Goal: Task Accomplishment & Management: Manage account settings

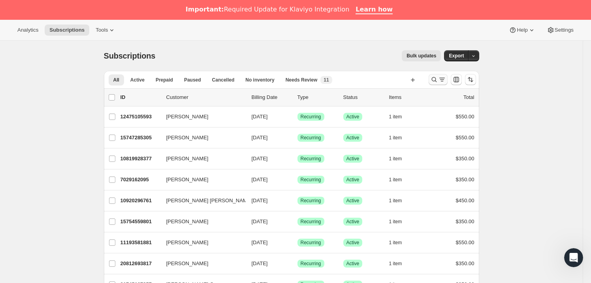
click at [437, 79] on icon "Search and filter results" at bounding box center [434, 79] width 8 height 8
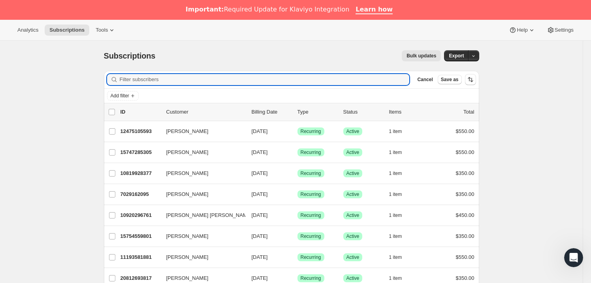
paste input "[EMAIL_ADDRESS][DOMAIN_NAME]"
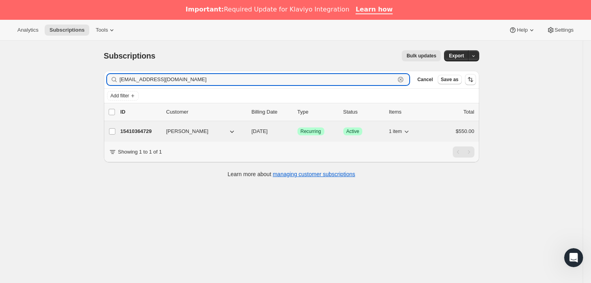
type input "[EMAIL_ADDRESS][DOMAIN_NAME]"
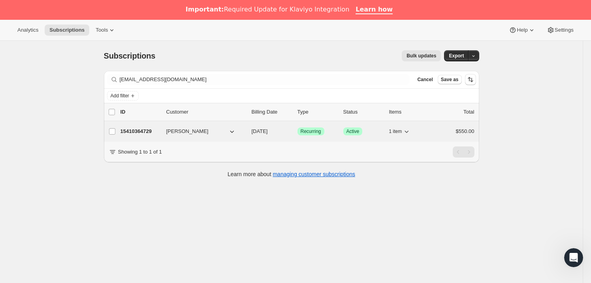
click at [150, 129] on p "15410364729" at bounding box center [141, 131] width 40 height 8
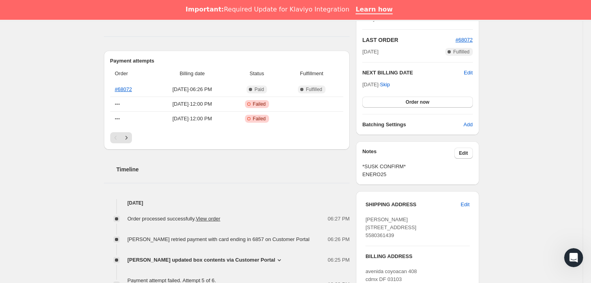
scroll to position [189, 0]
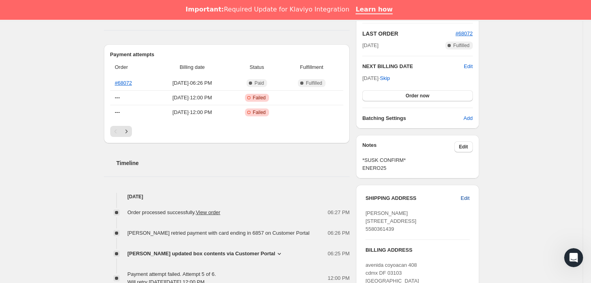
click at [469, 197] on span "Edit" at bounding box center [465, 198] width 9 height 8
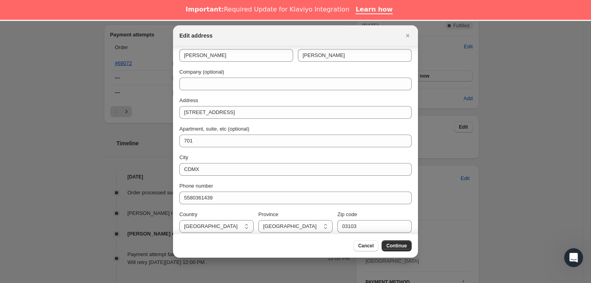
scroll to position [13, 0]
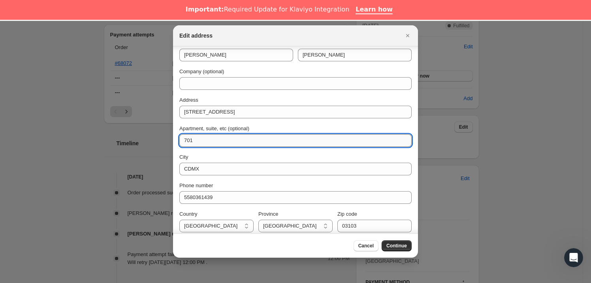
click at [184, 140] on input "701" at bounding box center [295, 140] width 232 height 13
type input "INT 701"
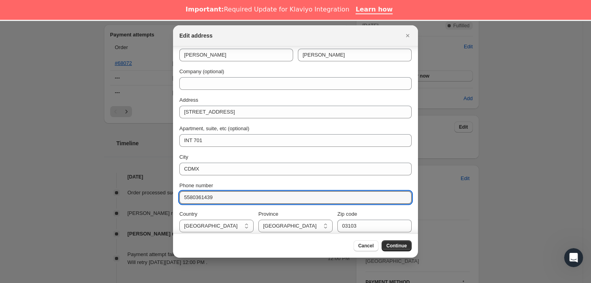
drag, startPoint x: 209, startPoint y: 195, endPoint x: 169, endPoint y: 194, distance: 39.9
paste input "37187522"
type input "5537187522"
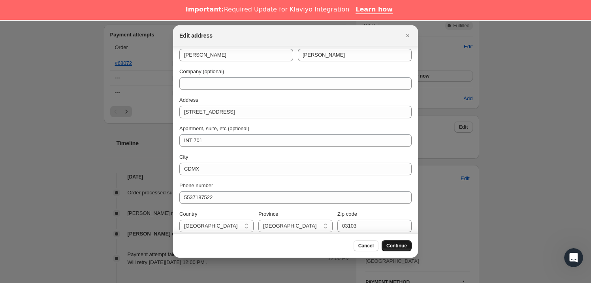
click at [396, 244] on span "Continue" at bounding box center [397, 245] width 21 height 6
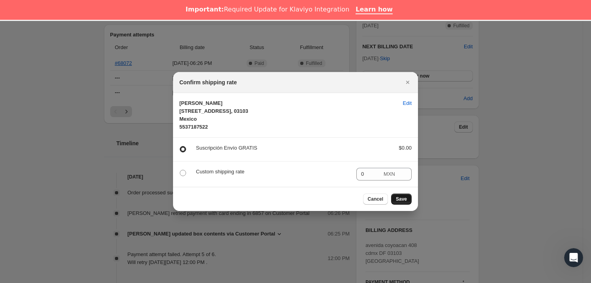
click at [404, 203] on button "Save" at bounding box center [401, 198] width 21 height 11
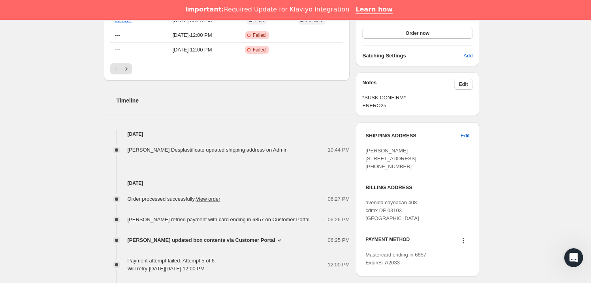
scroll to position [289, 0]
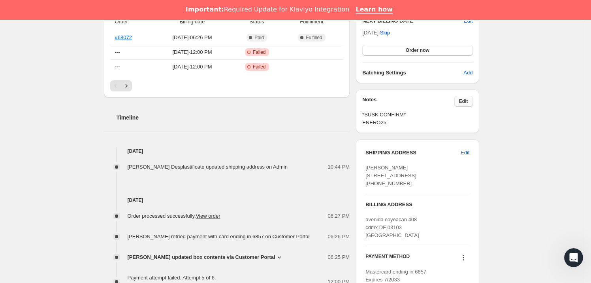
click at [467, 103] on span "Edit" at bounding box center [463, 101] width 9 height 6
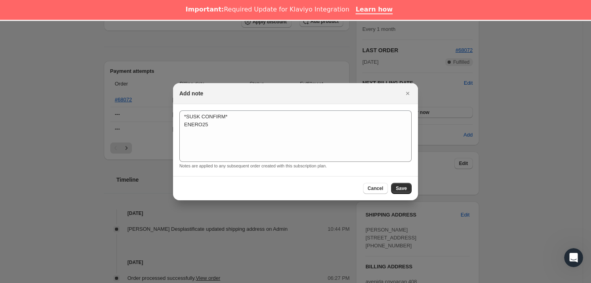
scroll to position [271, 0]
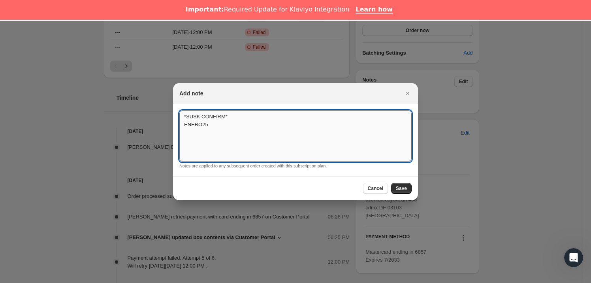
drag, startPoint x: 236, startPoint y: 115, endPoint x: 243, endPoint y: 140, distance: 26.0
click at [243, 140] on textarea "*SUSK CONFIRM* ENERO25" at bounding box center [295, 135] width 232 height 51
type textarea "*SUSK CONFIRM*"
click at [404, 190] on span "Save" at bounding box center [401, 188] width 11 height 6
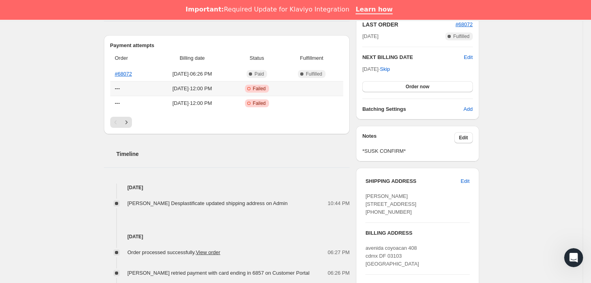
scroll to position [0, 0]
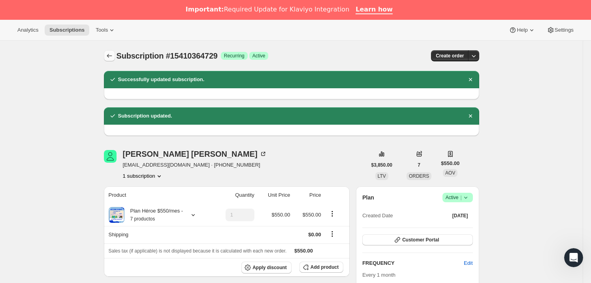
click at [117, 58] on div at bounding box center [110, 55] width 13 height 11
click at [113, 57] on icon "Subscriptions" at bounding box center [110, 56] width 8 height 8
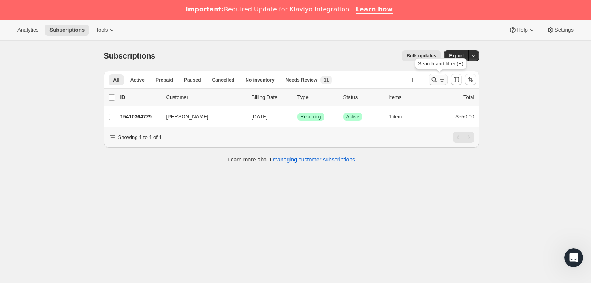
click at [438, 80] on icon "Search and filter results" at bounding box center [434, 79] width 8 height 8
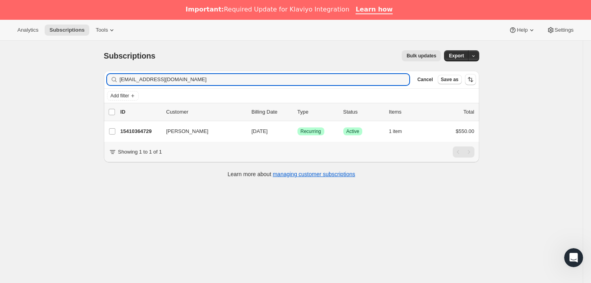
drag, startPoint x: 226, startPoint y: 76, endPoint x: 105, endPoint y: 74, distance: 121.3
click at [105, 75] on div "Filter subscribers [EMAIL_ADDRESS][DOMAIN_NAME] Clear Cancel Save as" at bounding box center [291, 79] width 375 height 17
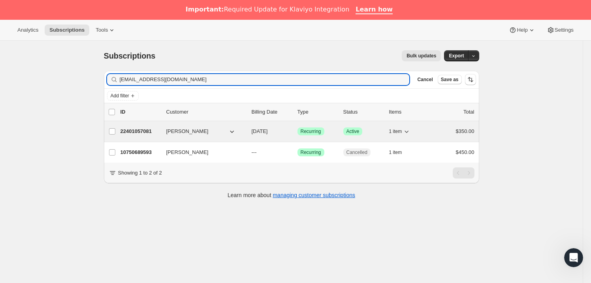
type input "[EMAIL_ADDRESS][DOMAIN_NAME]"
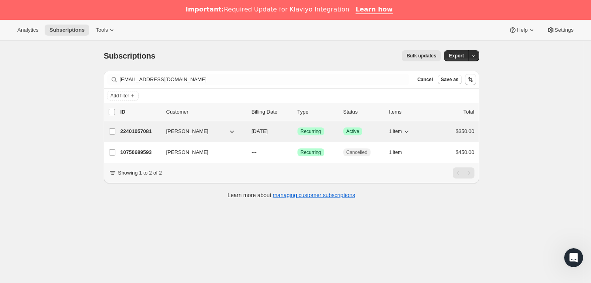
click at [138, 128] on p "22401057081" at bounding box center [141, 131] width 40 height 8
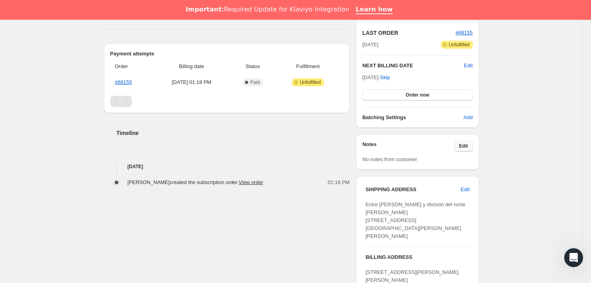
scroll to position [190, 0]
click at [466, 149] on button "Edit" at bounding box center [464, 146] width 19 height 11
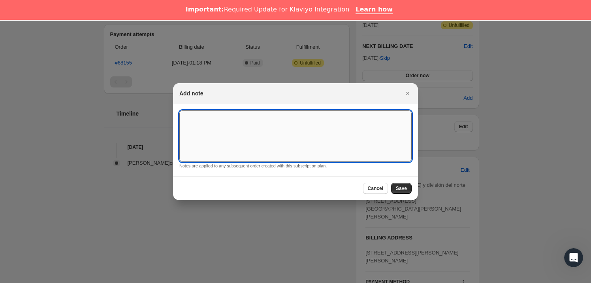
click at [270, 124] on textarea ":rmj:" at bounding box center [295, 135] width 232 height 51
type textarea "*SUSK CONFIRM*"
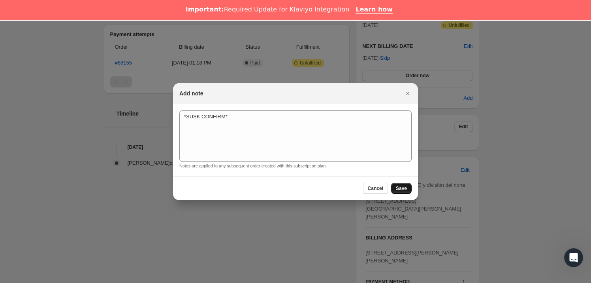
drag, startPoint x: 398, startPoint y: 186, endPoint x: 389, endPoint y: 185, distance: 8.8
click at [396, 186] on button "Save" at bounding box center [401, 188] width 21 height 11
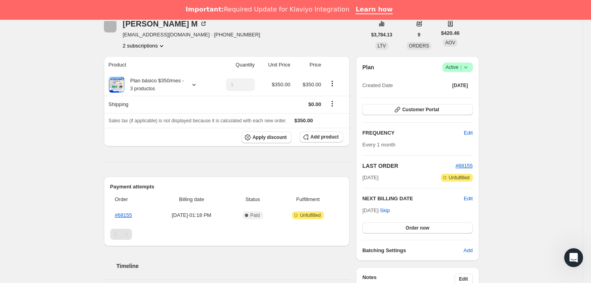
scroll to position [190, 0]
